Goal: Check status: Check status

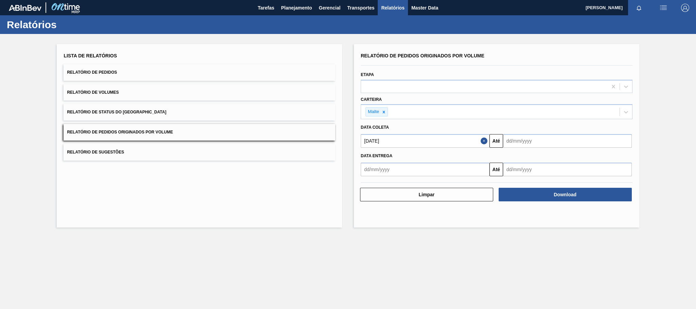
click at [300, 11] on span "Planejamento" at bounding box center [296, 8] width 31 height 8
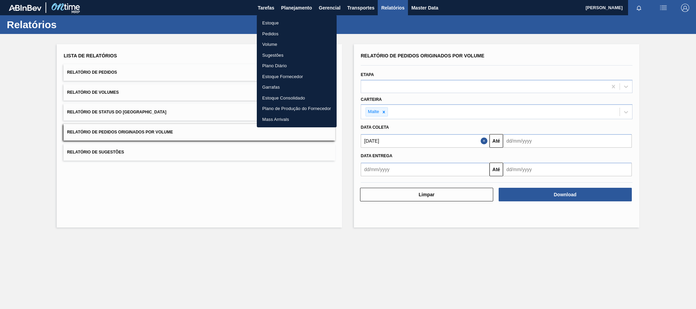
click at [278, 22] on li "Estoque" at bounding box center [297, 23] width 80 height 11
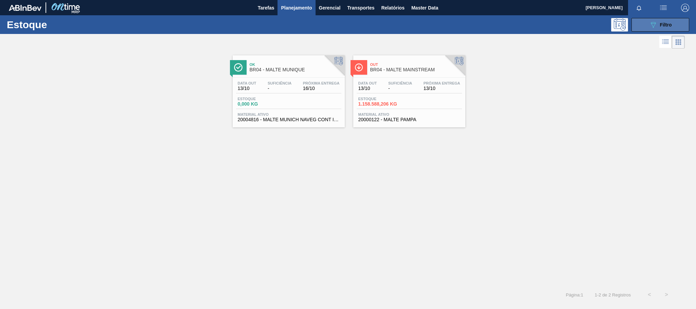
click at [654, 25] on icon "089F7B8B-B2A5-4AFE-B5C0-19BA573D28AC" at bounding box center [653, 25] width 8 height 8
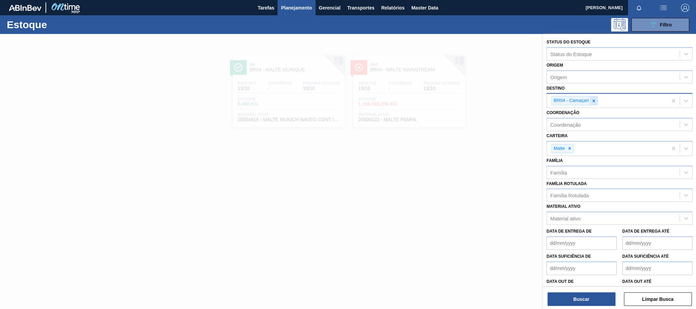
click at [594, 102] on icon at bounding box center [593, 100] width 5 height 5
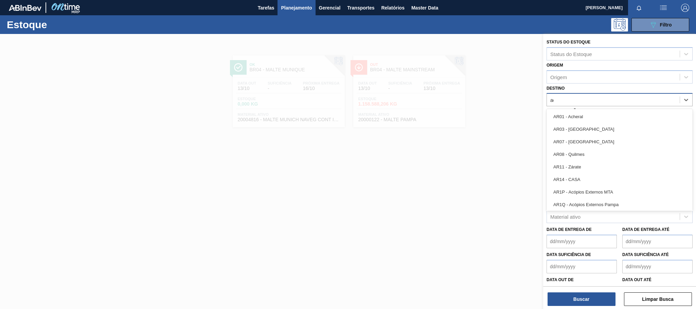
type input "aqu"
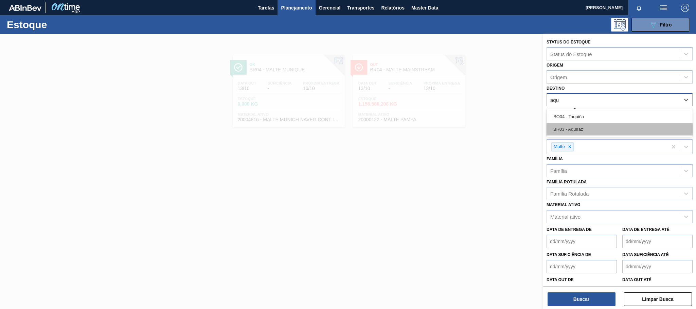
click at [567, 127] on div "BR03 - Aquiraz" at bounding box center [619, 129] width 146 height 13
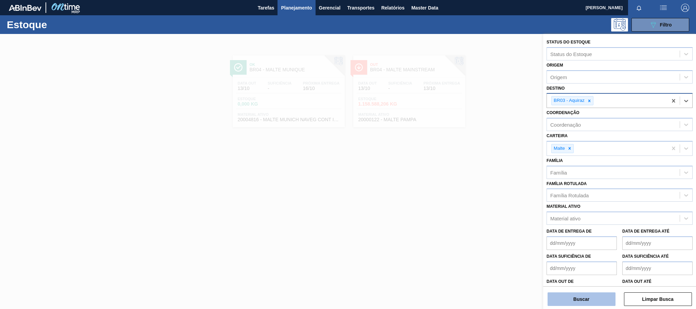
click at [598, 295] on button "Buscar" at bounding box center [582, 299] width 68 height 14
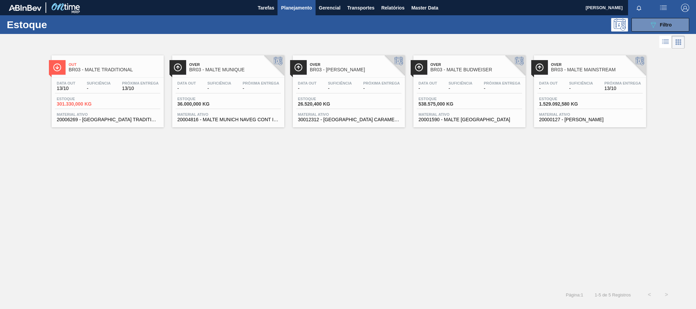
click at [112, 102] on div "Estoque 301.330,000 KG" at bounding box center [107, 103] width 105 height 12
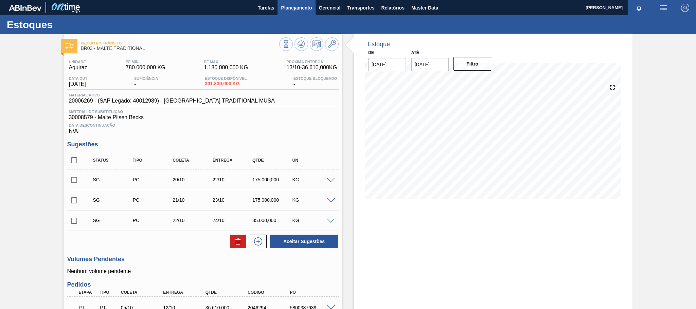
click at [285, 12] on button "Planejamento" at bounding box center [296, 7] width 38 height 15
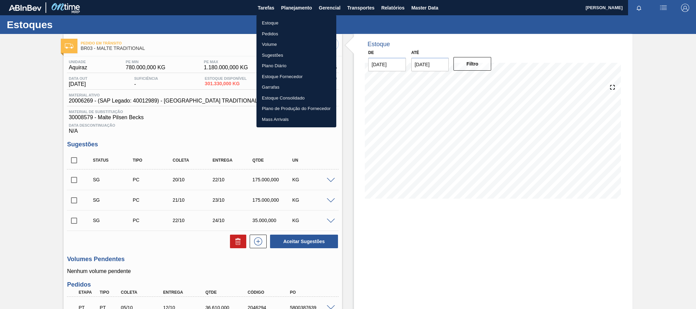
click at [177, 140] on div at bounding box center [348, 154] width 696 height 309
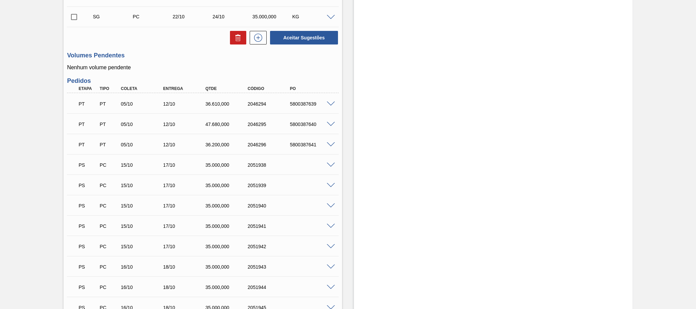
scroll to position [306, 0]
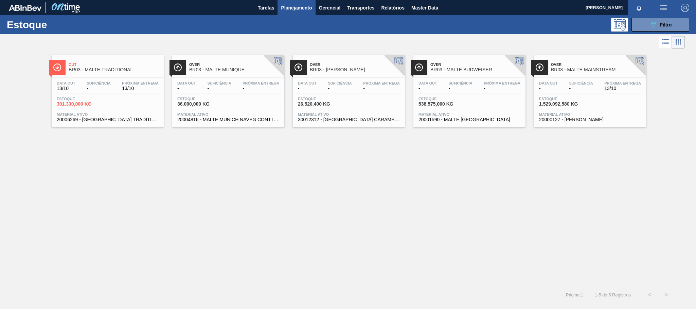
click at [597, 93] on div "Data out - Suficiência - Próxima Entrega 13/10" at bounding box center [589, 87] width 105 height 12
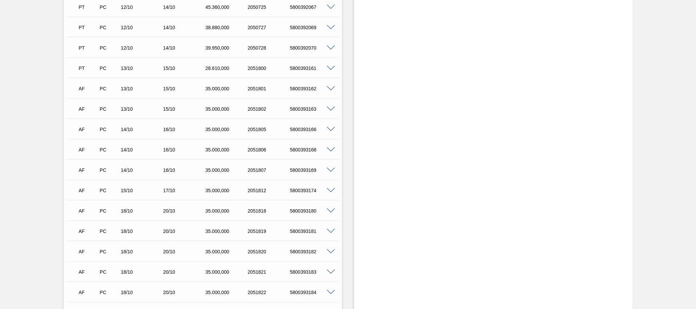
scroll to position [349, 0]
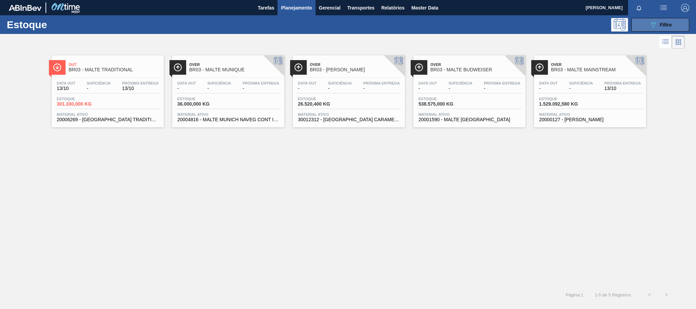
click at [673, 25] on button "089F7B8B-B2A5-4AFE-B5C0-19BA573D28AC Filtro" at bounding box center [660, 25] width 58 height 14
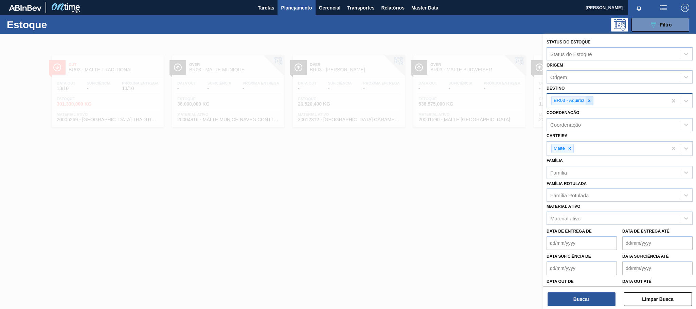
click at [590, 101] on icon at bounding box center [589, 100] width 5 height 5
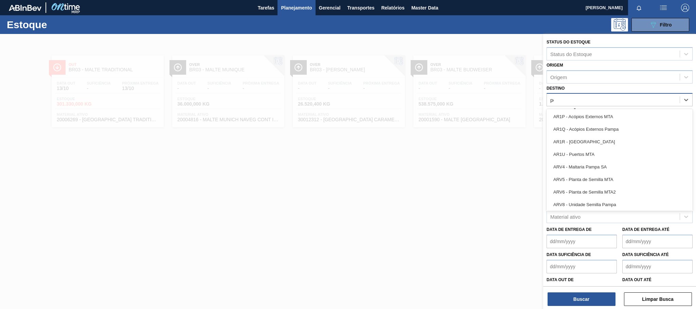
type input "per"
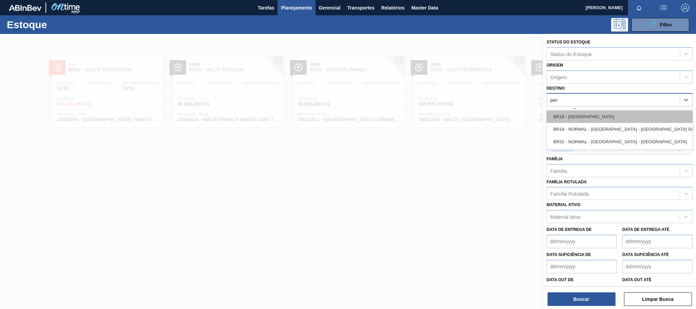
click at [569, 112] on div "BR18 - [GEOGRAPHIC_DATA]" at bounding box center [619, 116] width 146 height 13
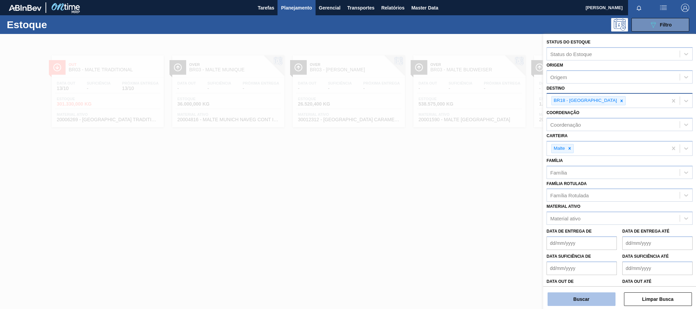
click at [579, 303] on button "Buscar" at bounding box center [582, 299] width 68 height 14
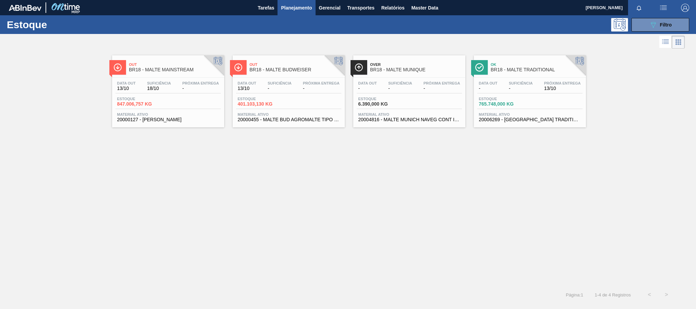
click at [498, 96] on div "Data out - Suficiência - Próxima Entrega 13/10 Estoque 765.748,000 KG Material …" at bounding box center [530, 101] width 112 height 46
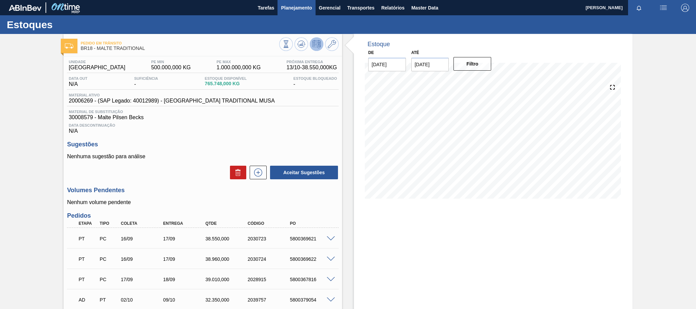
click at [288, 11] on span "Planejamento" at bounding box center [296, 8] width 31 height 8
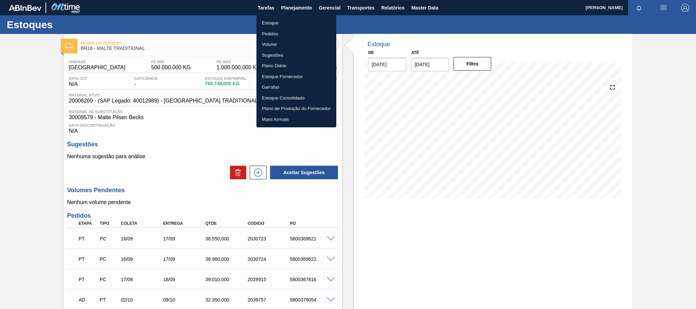
click at [274, 24] on li "Estoque" at bounding box center [296, 23] width 80 height 11
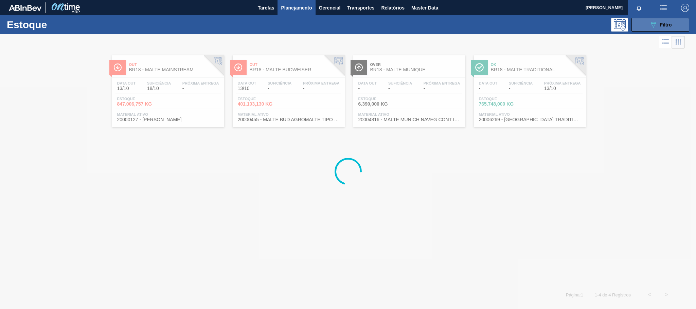
click at [666, 18] on button "089F7B8B-B2A5-4AFE-B5C0-19BA573D28AC Filtro" at bounding box center [660, 25] width 58 height 14
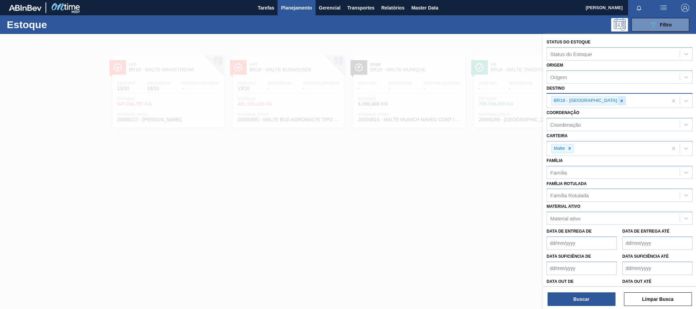
click at [621, 100] on icon at bounding box center [622, 101] width 2 height 2
type input "ce"
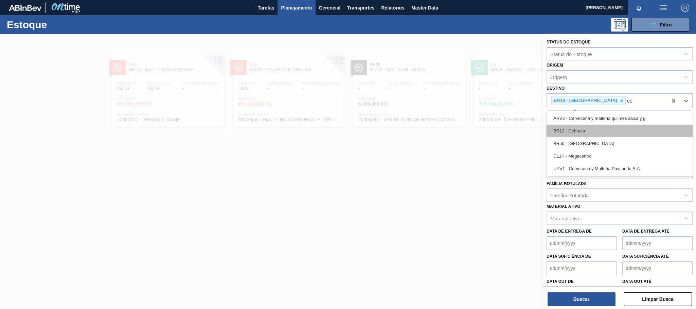
click at [587, 130] on div "BR12 - Cebrasa" at bounding box center [619, 131] width 146 height 13
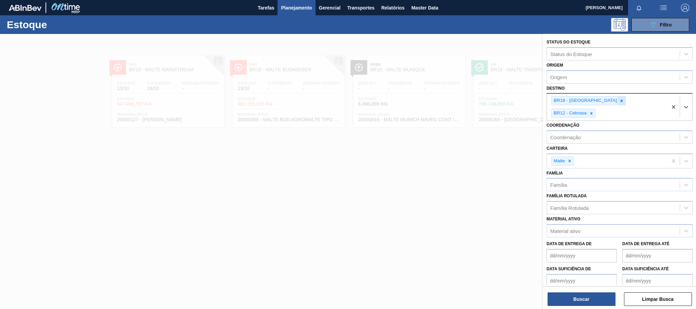
click at [619, 99] on icon at bounding box center [621, 100] width 5 height 5
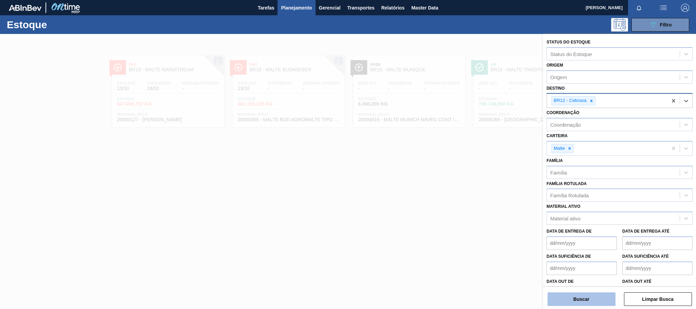
click at [587, 297] on button "Buscar" at bounding box center [582, 299] width 68 height 14
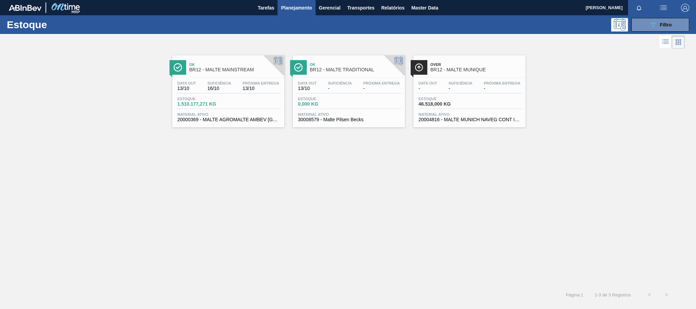
click at [244, 71] on span "BR12 - MALTE MAINSTREAM" at bounding box center [235, 69] width 92 height 5
